Goal: Transaction & Acquisition: Download file/media

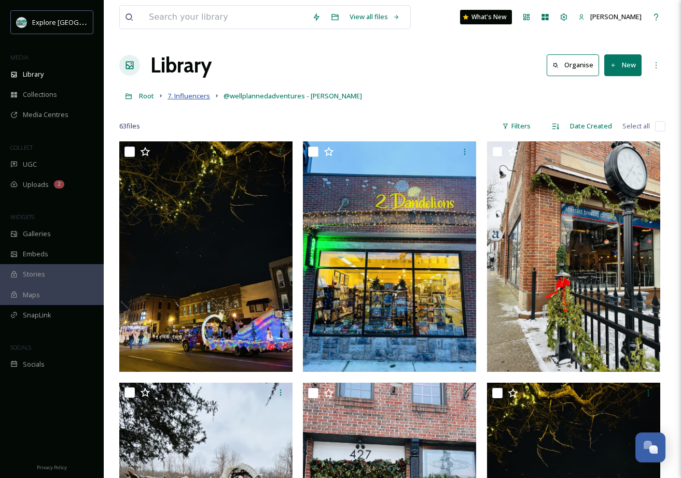
click at [186, 96] on span "7. Influencers" at bounding box center [188, 95] width 43 height 9
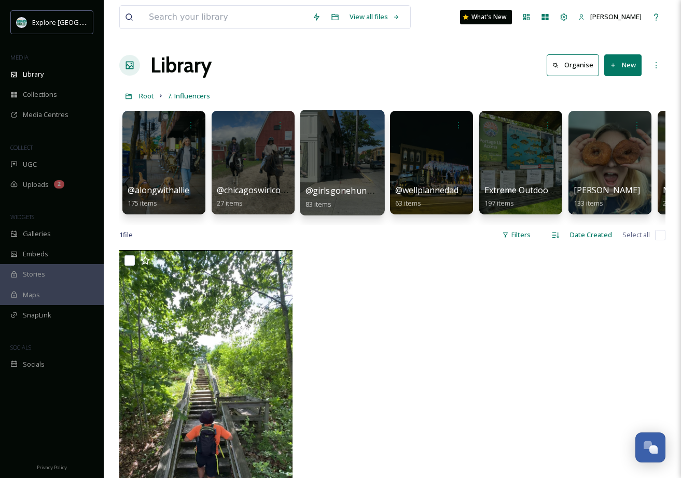
click at [343, 164] on div at bounding box center [342, 163] width 84 height 106
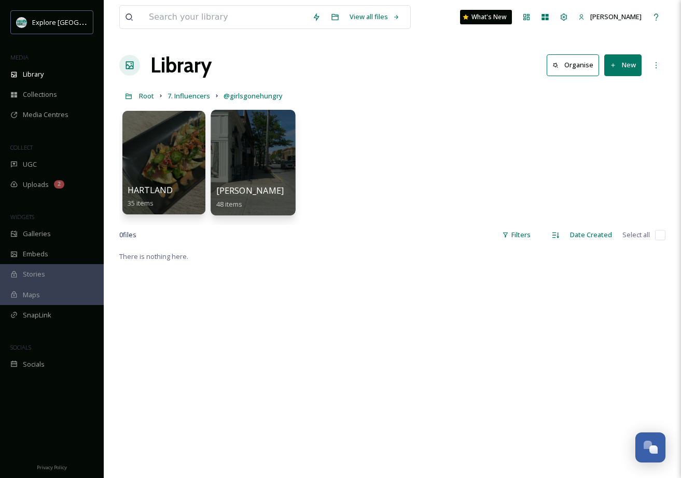
click at [261, 164] on div at bounding box center [252, 163] width 84 height 106
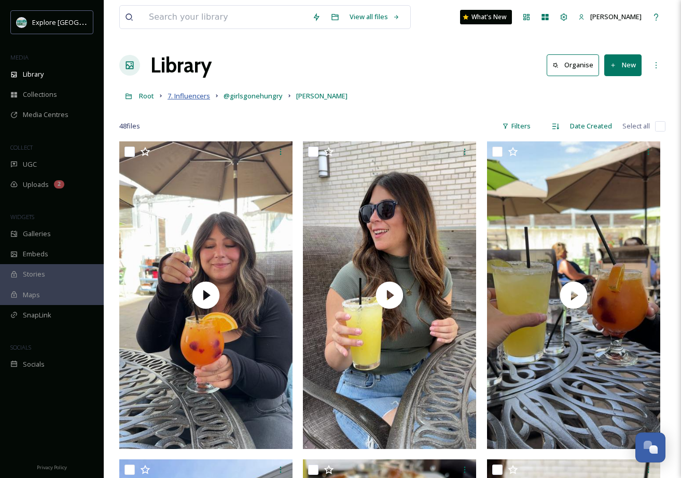
click at [186, 98] on span "7. Influencers" at bounding box center [188, 95] width 43 height 9
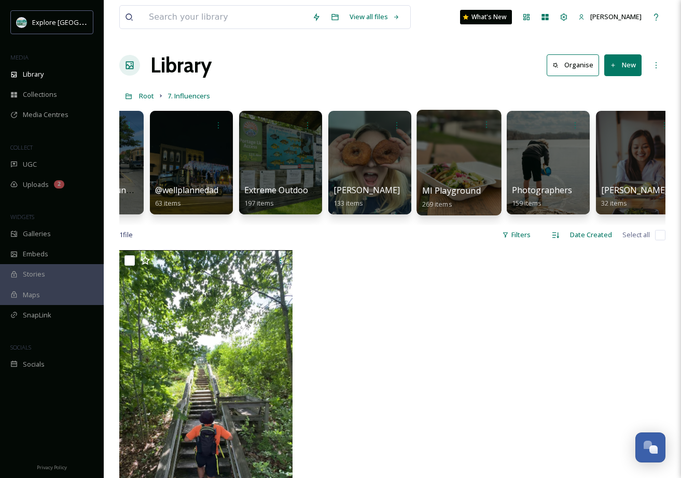
scroll to position [0, 249]
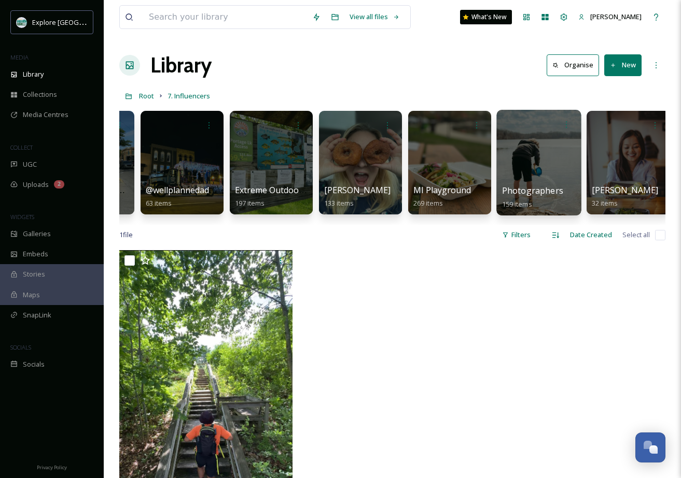
click at [539, 154] on div at bounding box center [538, 163] width 84 height 106
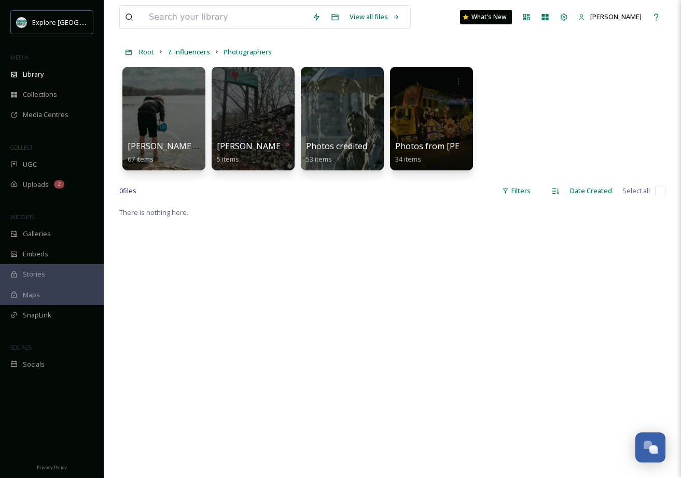
scroll to position [31, 0]
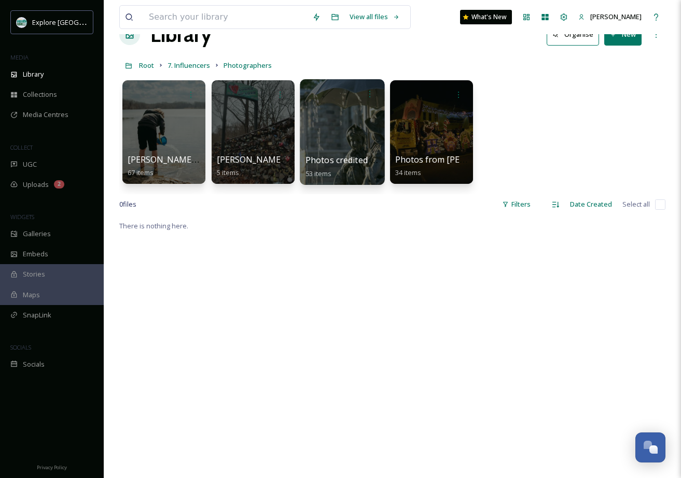
click at [347, 135] on div at bounding box center [342, 132] width 84 height 106
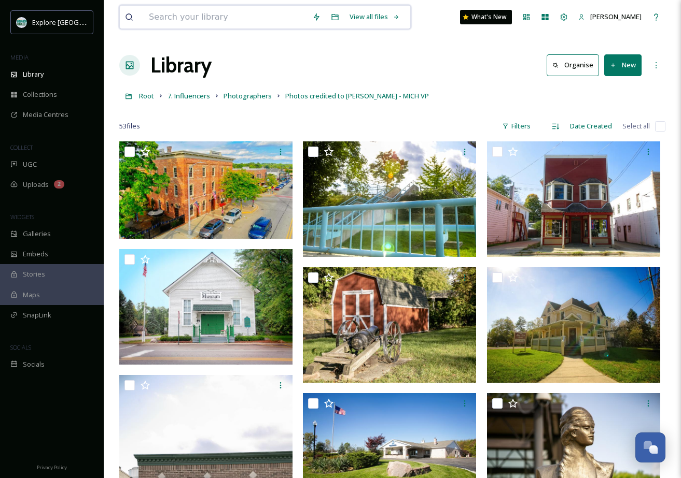
click at [228, 21] on input at bounding box center [225, 17] width 163 height 23
type input "drinks"
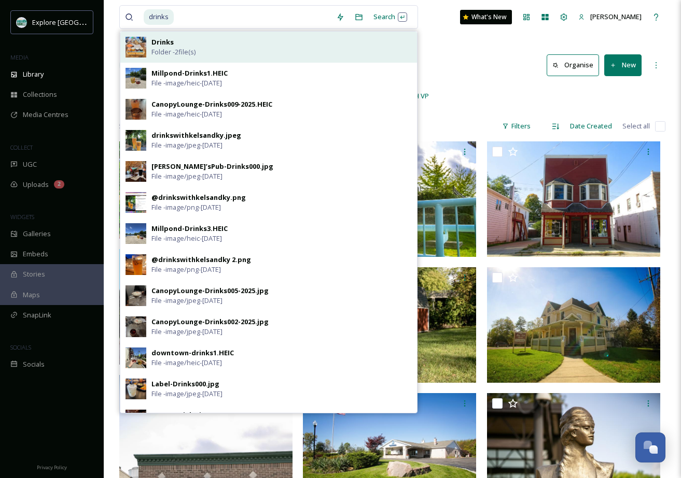
click at [165, 42] on strong "Drinks" at bounding box center [162, 41] width 22 height 9
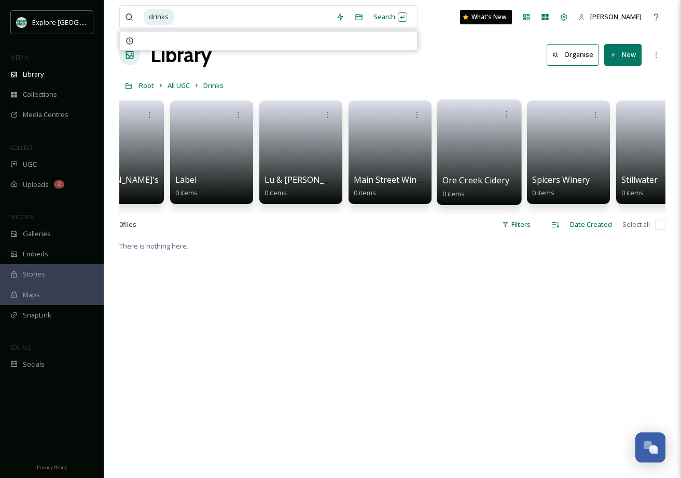
scroll to position [0, 1059]
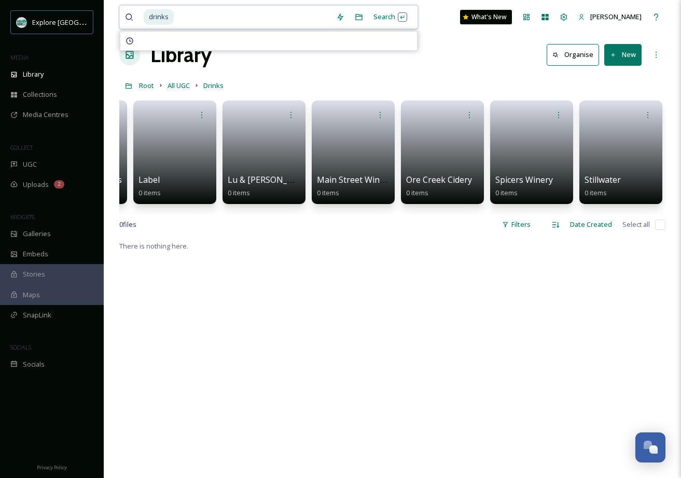
drag, startPoint x: 213, startPoint y: 15, endPoint x: 142, endPoint y: 15, distance: 71.5
click at [130, 19] on div "drinks" at bounding box center [228, 17] width 206 height 23
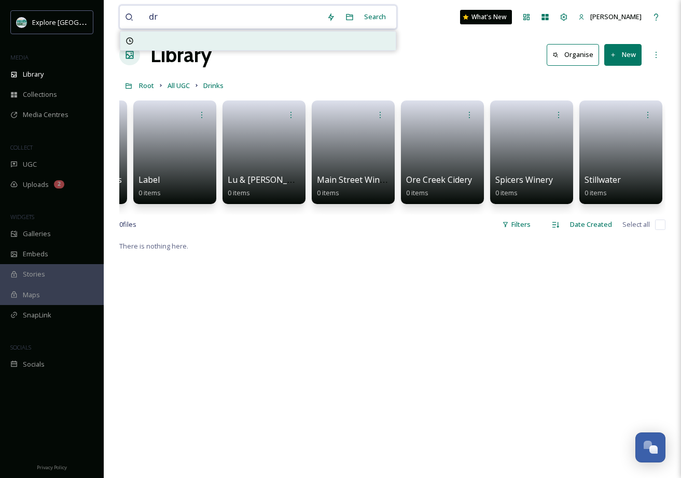
type input "d"
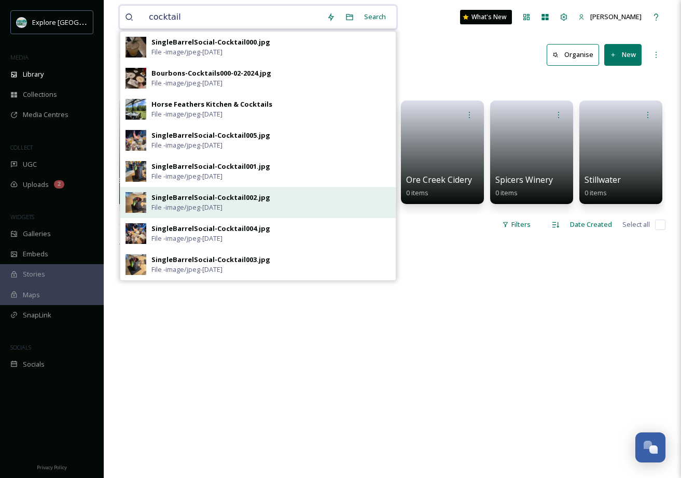
type input "cocktail"
click at [168, 198] on div "SingleBarrelSocial-Cocktail002.jpg" at bounding box center [210, 198] width 119 height 10
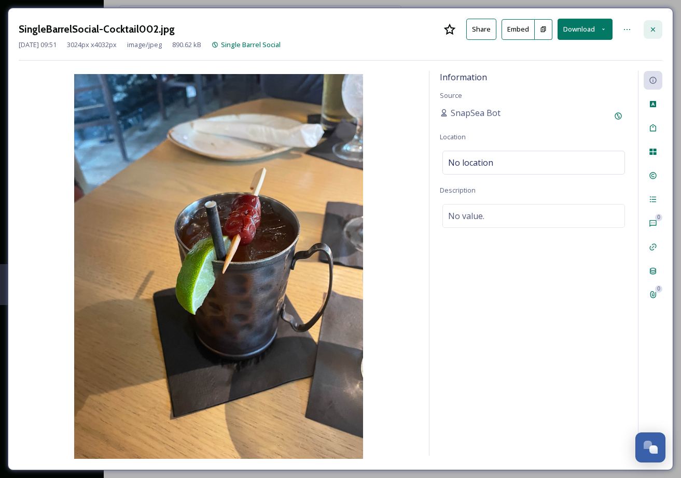
click at [653, 26] on icon at bounding box center [652, 29] width 8 height 8
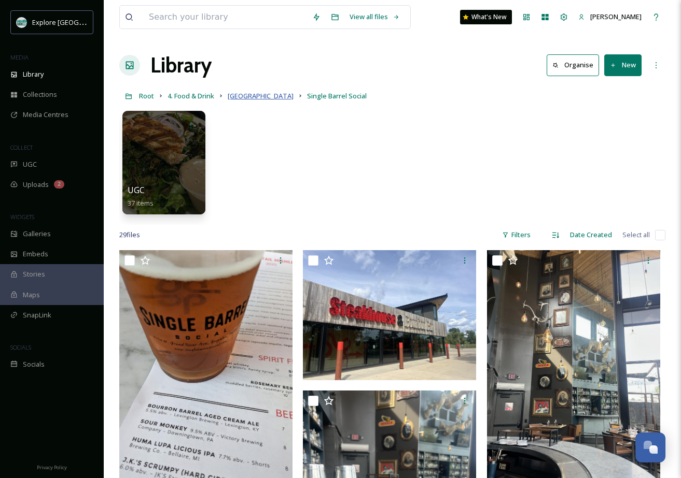
click at [244, 98] on span "[GEOGRAPHIC_DATA]" at bounding box center [261, 95] width 66 height 9
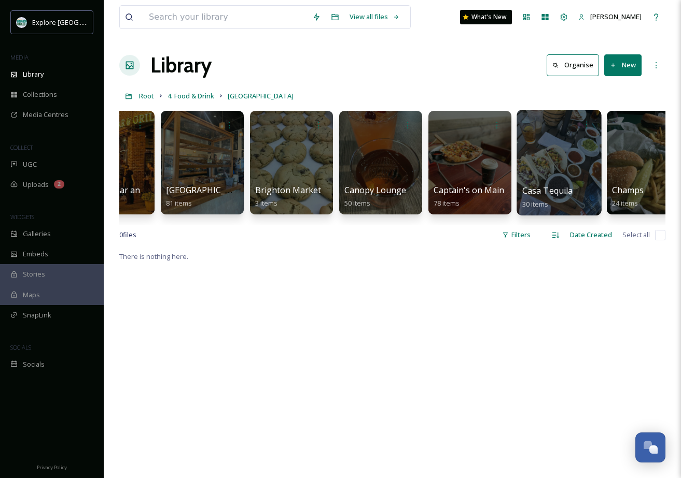
scroll to position [0, 770]
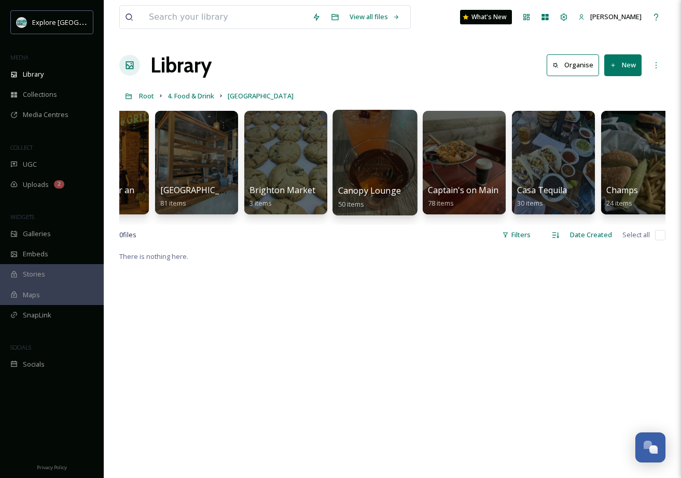
click at [385, 161] on div at bounding box center [374, 163] width 84 height 106
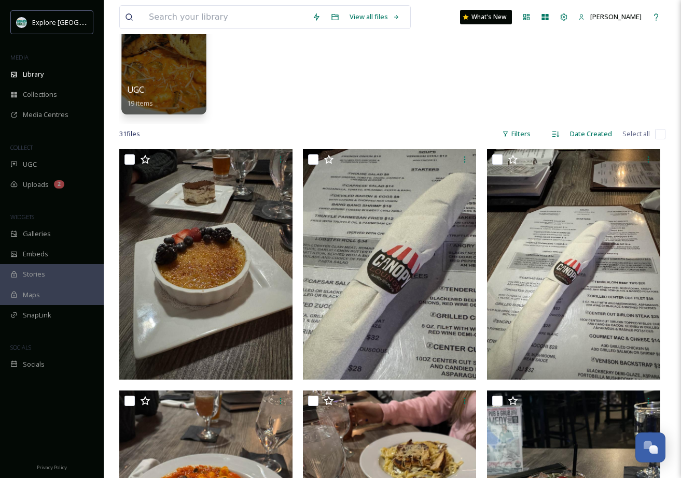
scroll to position [101, 0]
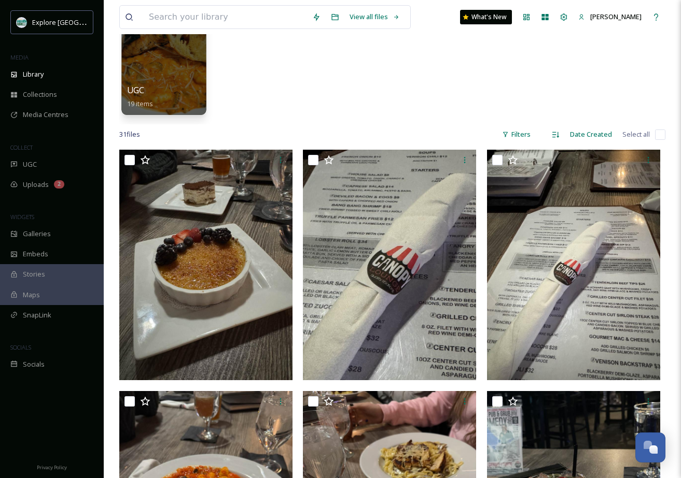
click at [169, 67] on div at bounding box center [163, 62] width 84 height 106
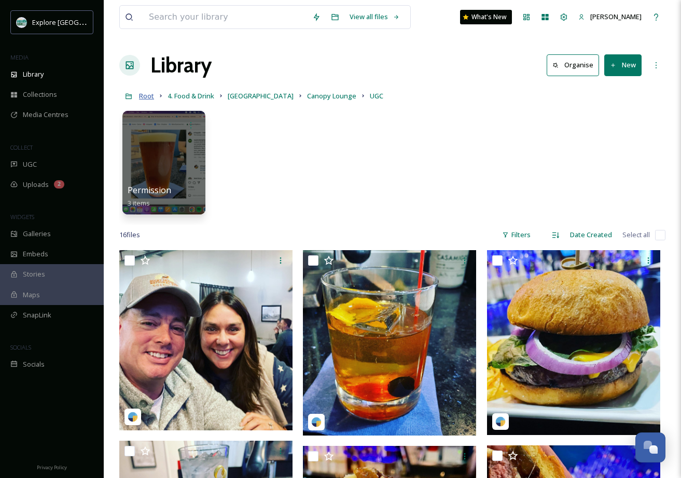
click at [147, 96] on span "Root" at bounding box center [146, 95] width 15 height 9
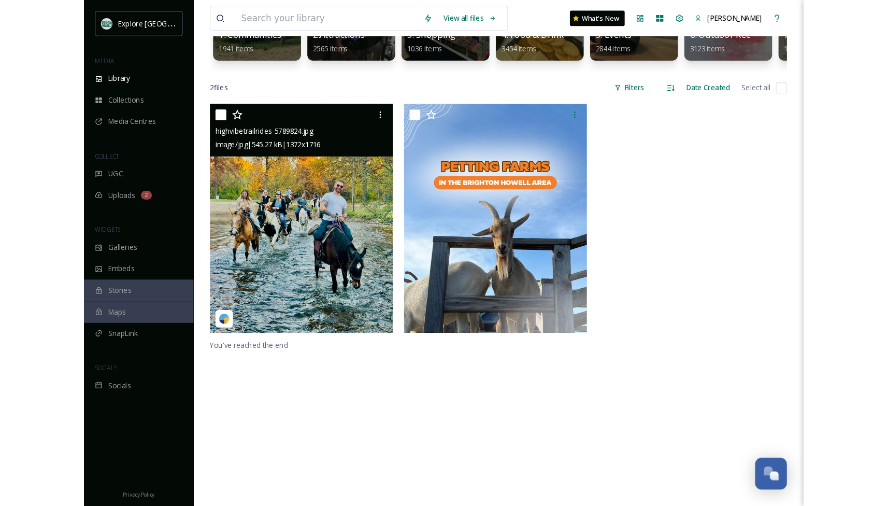
scroll to position [158, 0]
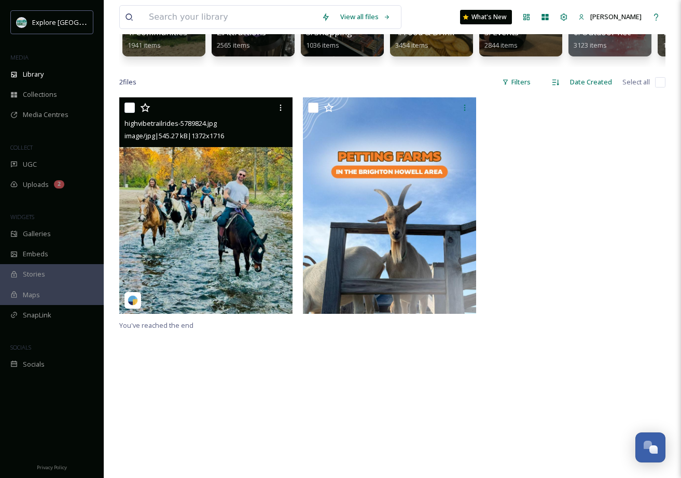
click at [185, 194] on img at bounding box center [205, 205] width 173 height 217
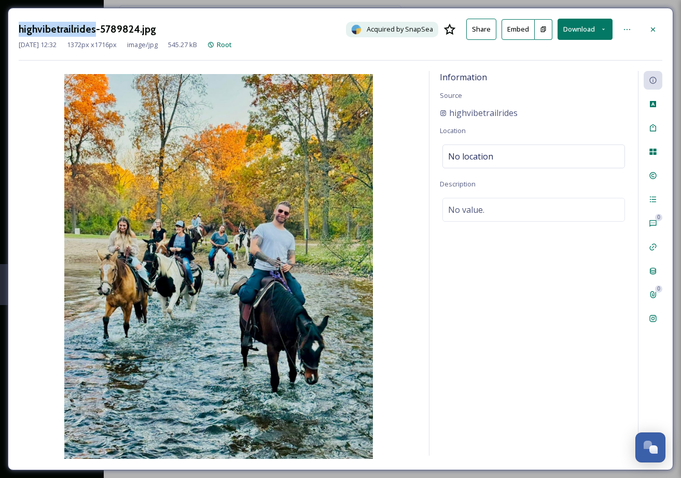
drag, startPoint x: 92, startPoint y: 29, endPoint x: 24, endPoint y: 21, distance: 68.9
click at [24, 20] on div "highvibetrailrides-5789824.jpg Acquired by SnapSea Share Embed Download" at bounding box center [340, 29] width 643 height 21
copy h3 "highvibetrailrides"
click at [586, 28] on button "Download" at bounding box center [584, 29] width 55 height 21
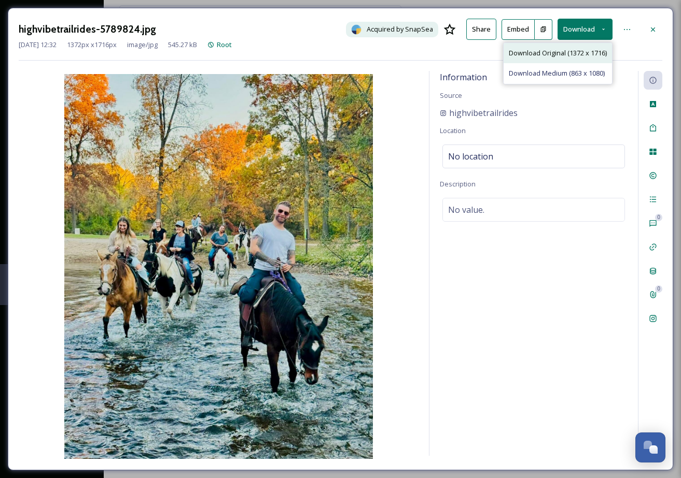
click at [564, 51] on span "Download Original (1372 x 1716)" at bounding box center [557, 53] width 98 height 10
